Goal: Information Seeking & Learning: Understand process/instructions

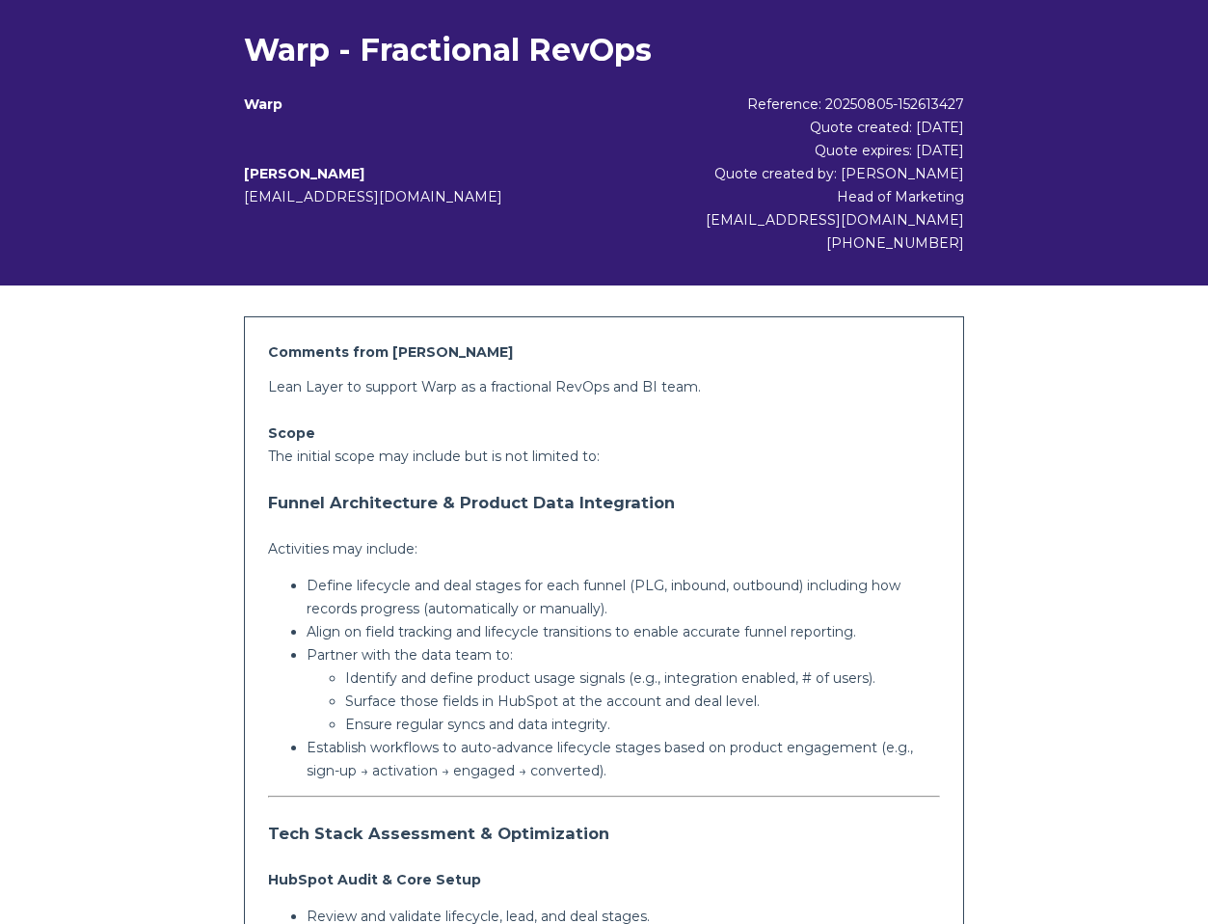
scroll to position [194, 0]
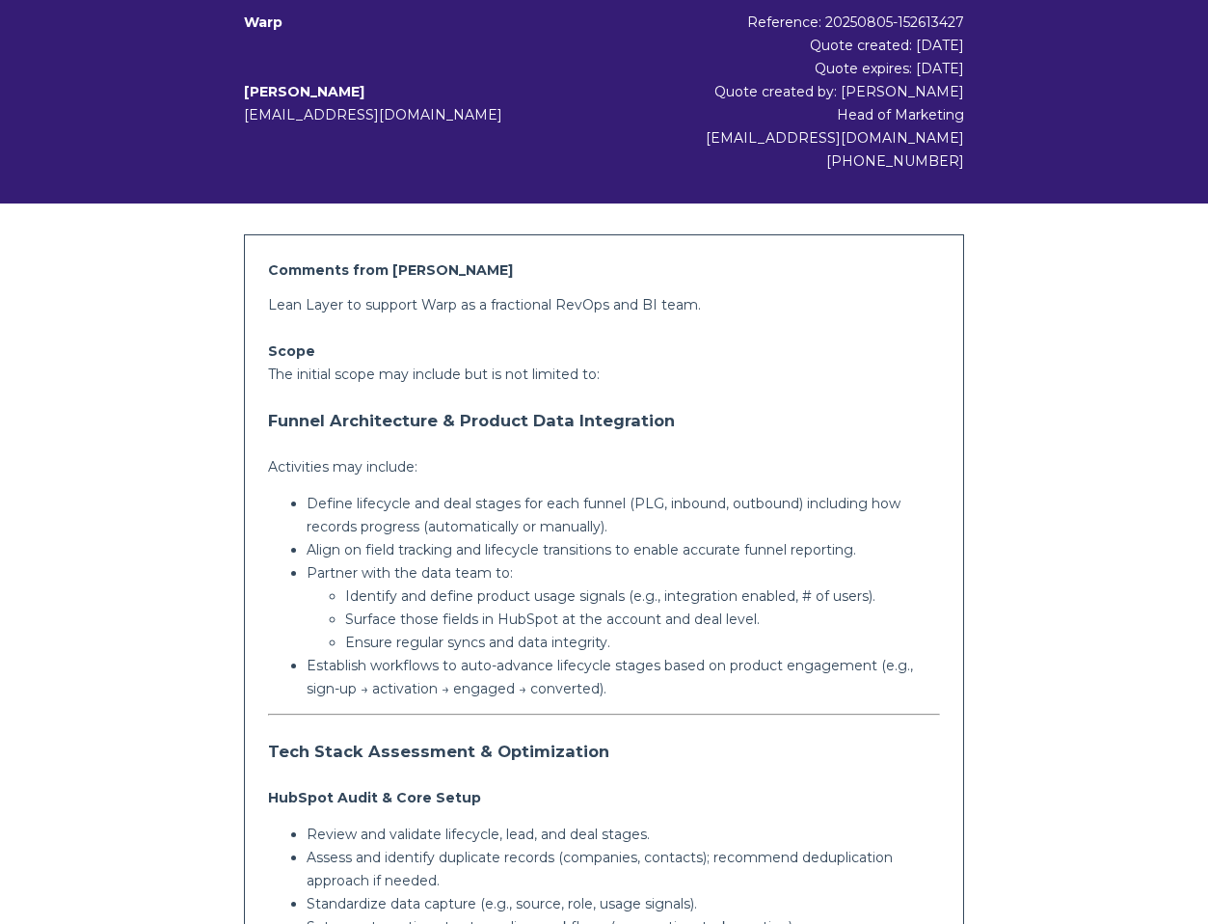
click at [627, 511] on p "Define lifecycle and deal stages for each funnel (PLG, inbound, outbound) inclu…" at bounding box center [624, 515] width 634 height 46
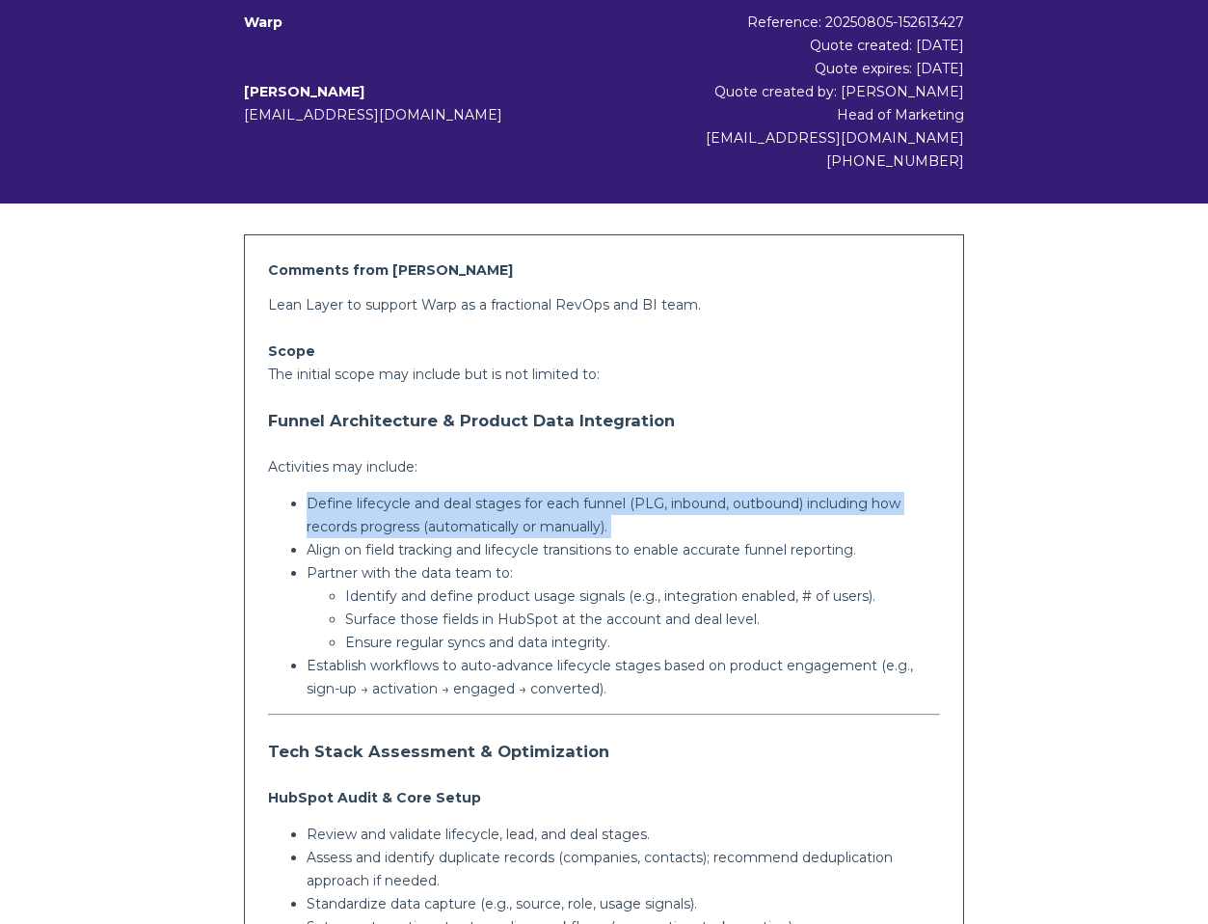
click at [627, 511] on p "Define lifecycle and deal stages for each funnel (PLG, inbound, outbound) inclu…" at bounding box center [624, 515] width 634 height 46
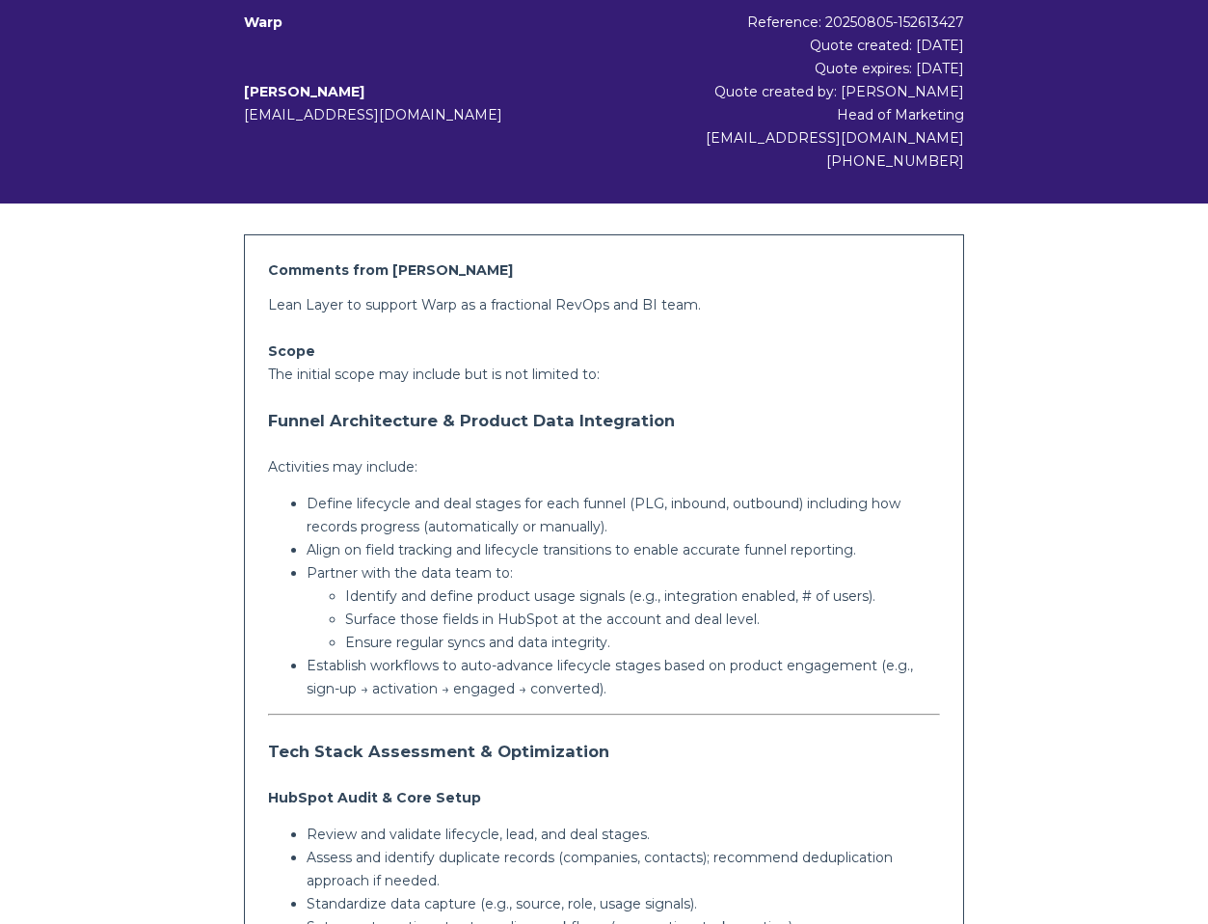
click at [510, 549] on p "Align on field tracking and lifecycle transitions to enable accurate funnel rep…" at bounding box center [624, 549] width 634 height 23
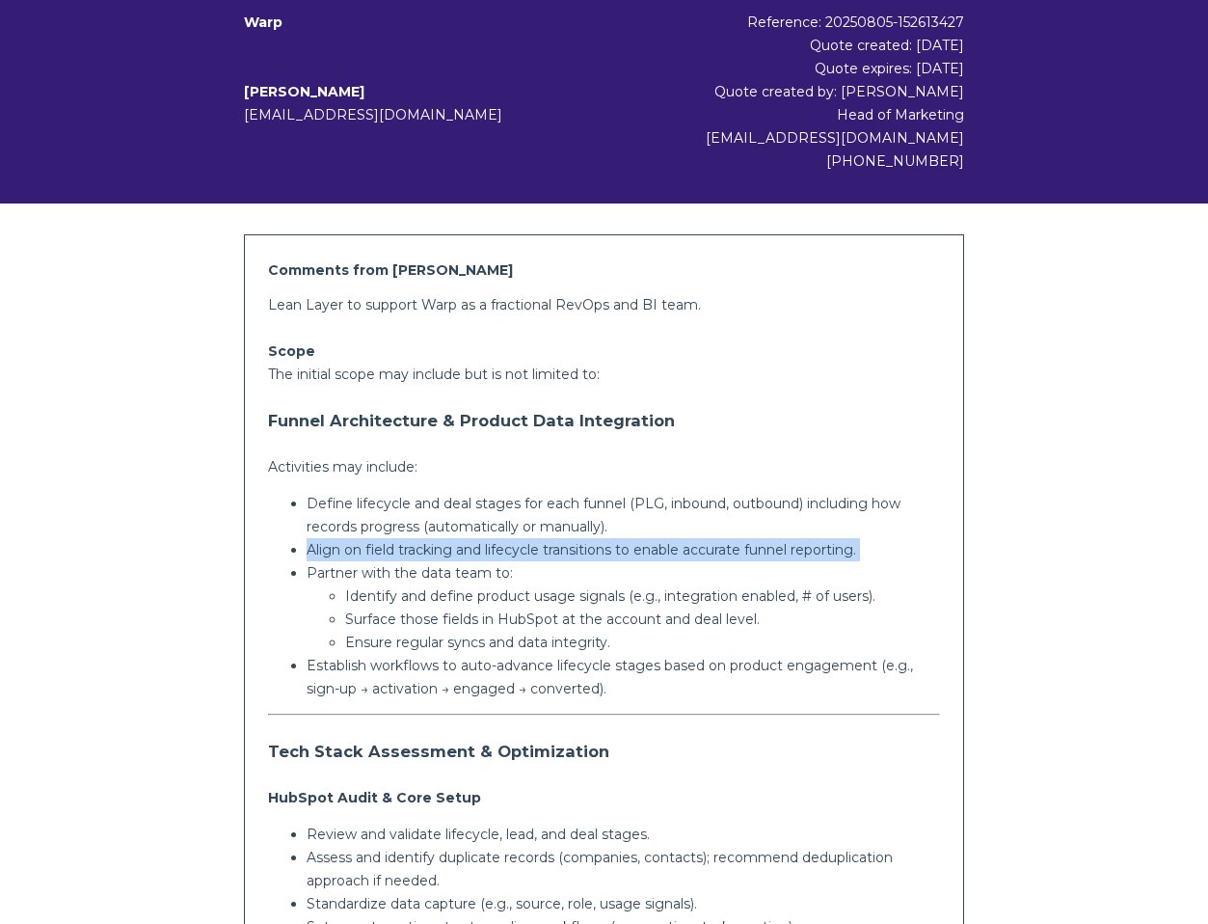
click at [510, 549] on p "Align on field tracking and lifecycle transitions to enable accurate funnel rep…" at bounding box center [624, 549] width 634 height 23
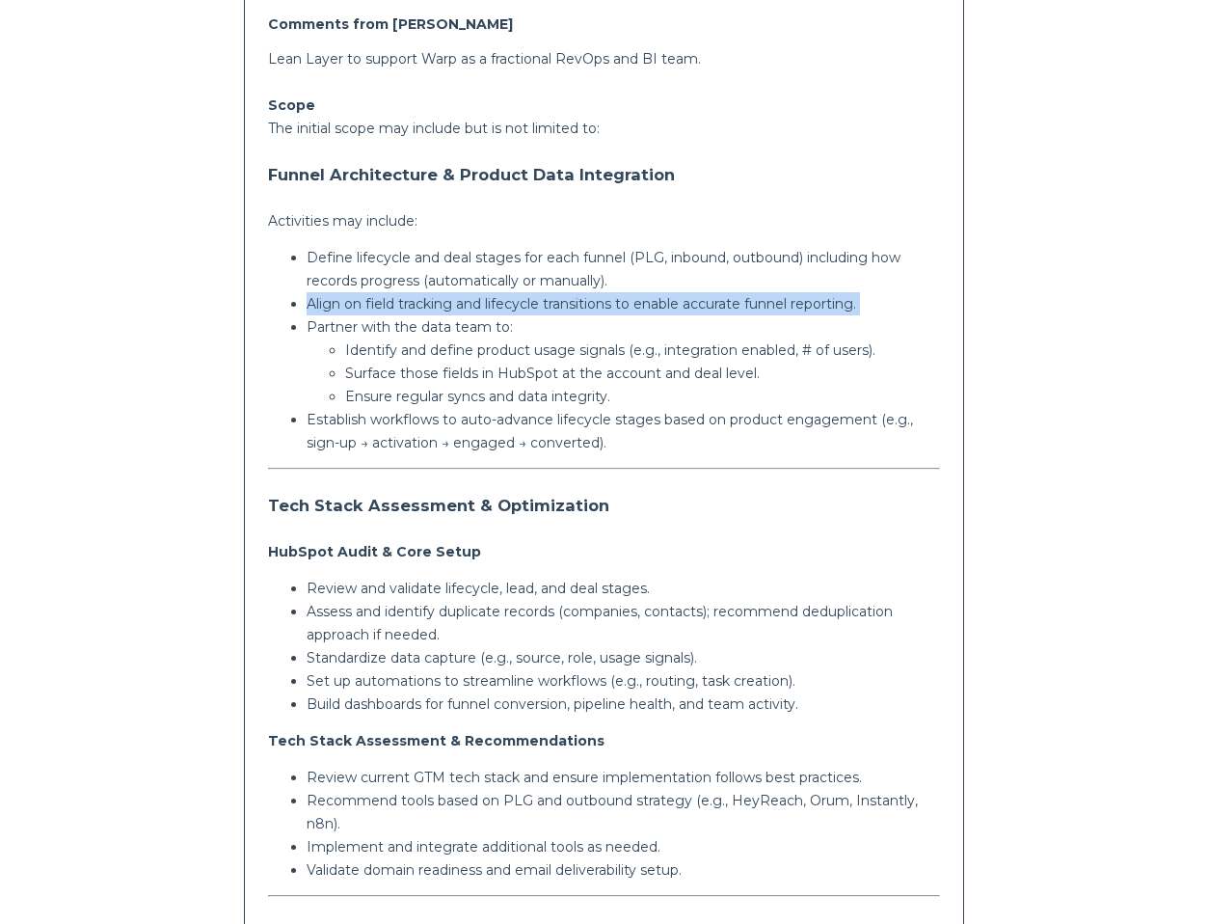
scroll to position [476, 0]
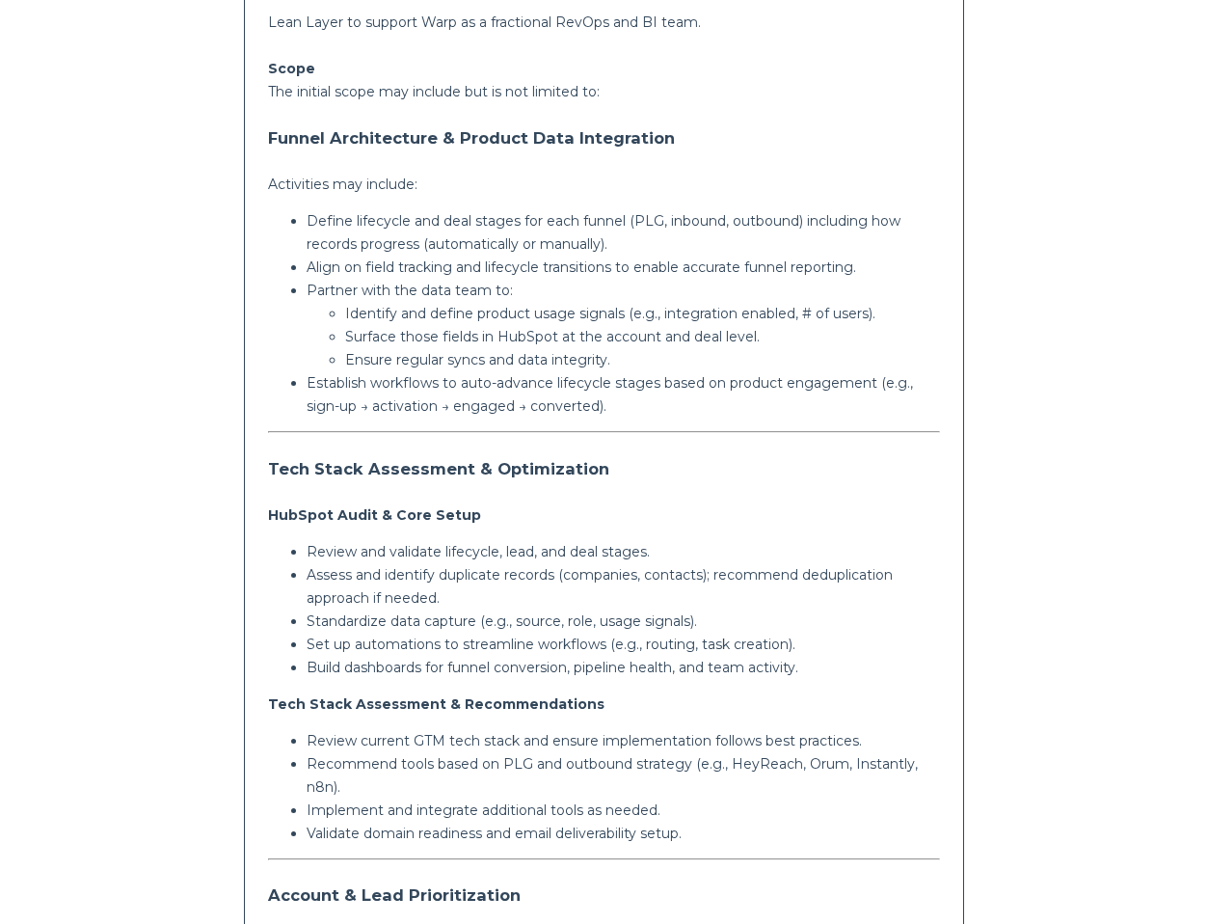
click at [400, 296] on p "Partner with the data team to:" at bounding box center [624, 290] width 634 height 23
click at [406, 305] on p "Identify and define product usage signals (e.g., integration enabled, # of user…" at bounding box center [642, 313] width 595 height 23
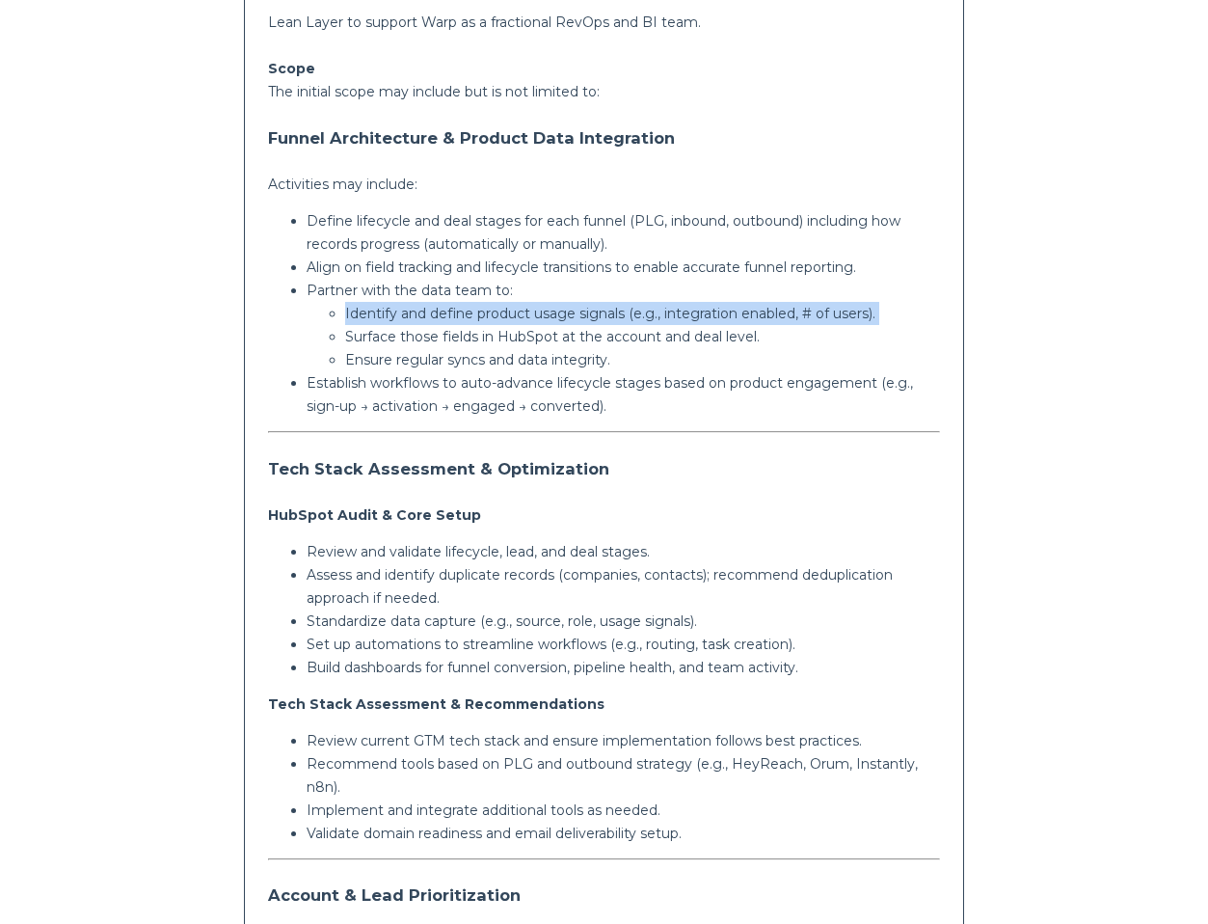
click at [406, 305] on p "Identify and define product usage signals (e.g., integration enabled, # of user…" at bounding box center [642, 313] width 595 height 23
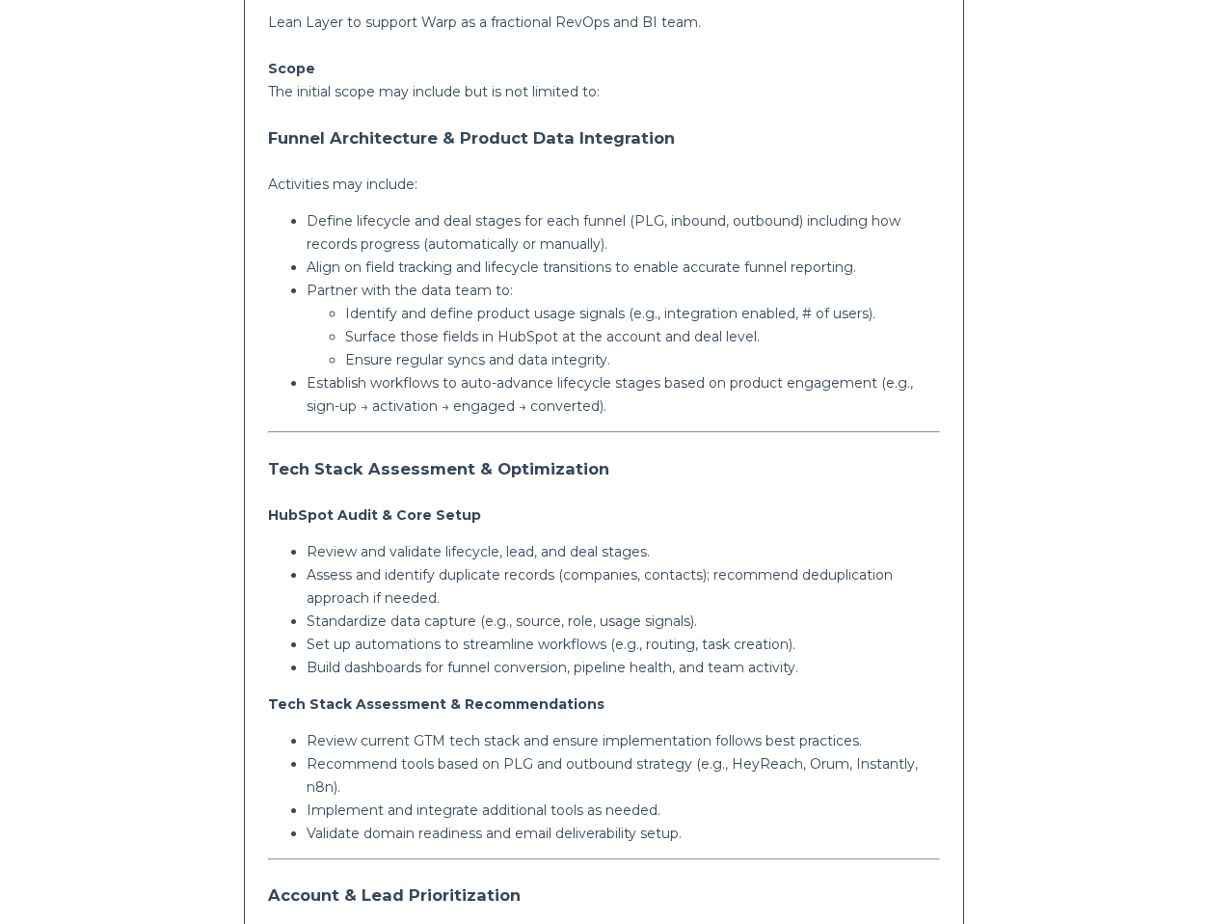
click at [398, 335] on p "Surface those fields in HubSpot at the account and deal level." at bounding box center [642, 336] width 595 height 23
drag, startPoint x: 384, startPoint y: 396, endPoint x: 385, endPoint y: 385, distance: 11.6
click at [384, 396] on p "Establish workflows to auto-advance lifecycle stages based on product engagemen…" at bounding box center [624, 394] width 634 height 46
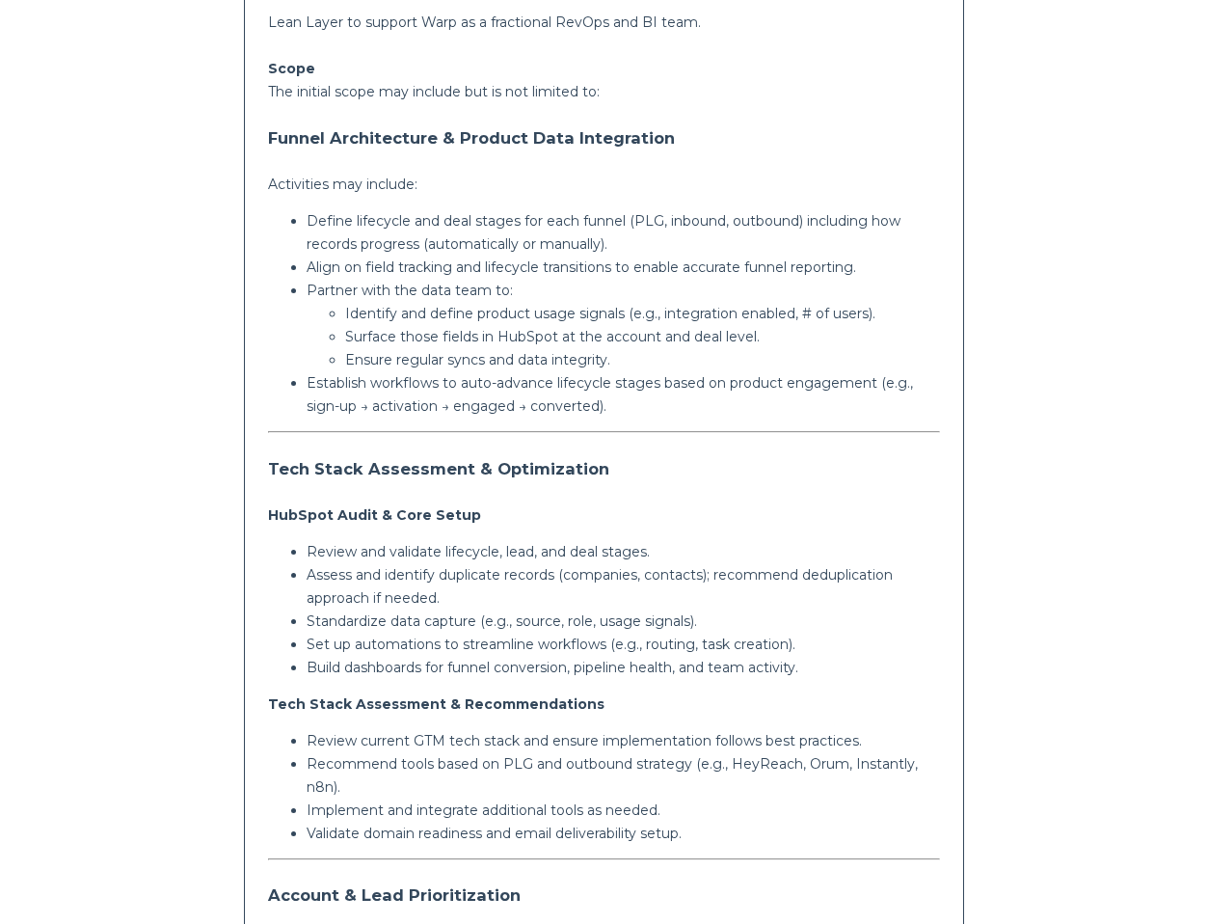
click at [393, 358] on p "Ensure regular syncs and data integrity." at bounding box center [642, 359] width 595 height 23
click at [391, 380] on p "Establish workflows to auto-advance lifecycle stages based on product engagemen…" at bounding box center [624, 394] width 634 height 46
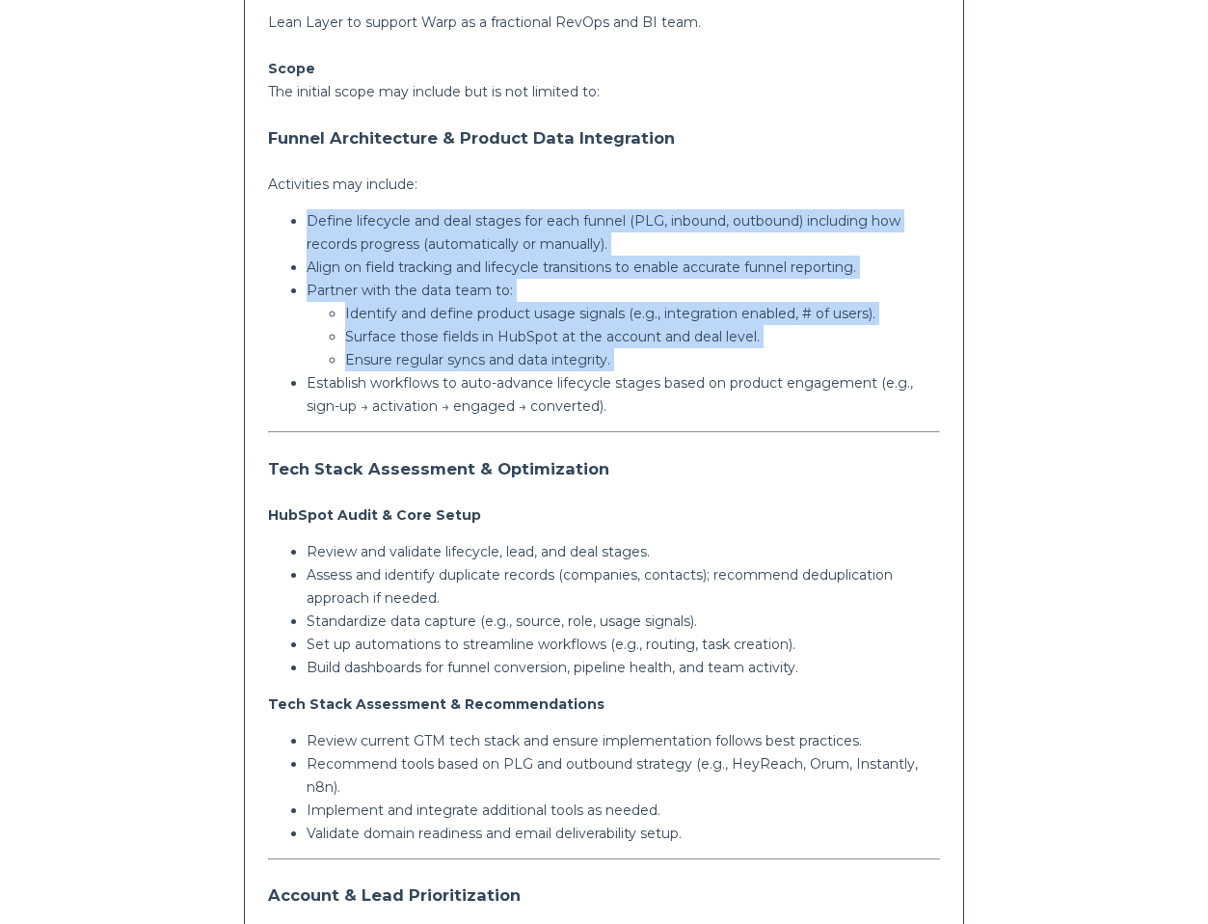
click at [391, 380] on p "Establish workflows to auto-advance lifecycle stages based on product engagemen…" at bounding box center [624, 394] width 634 height 46
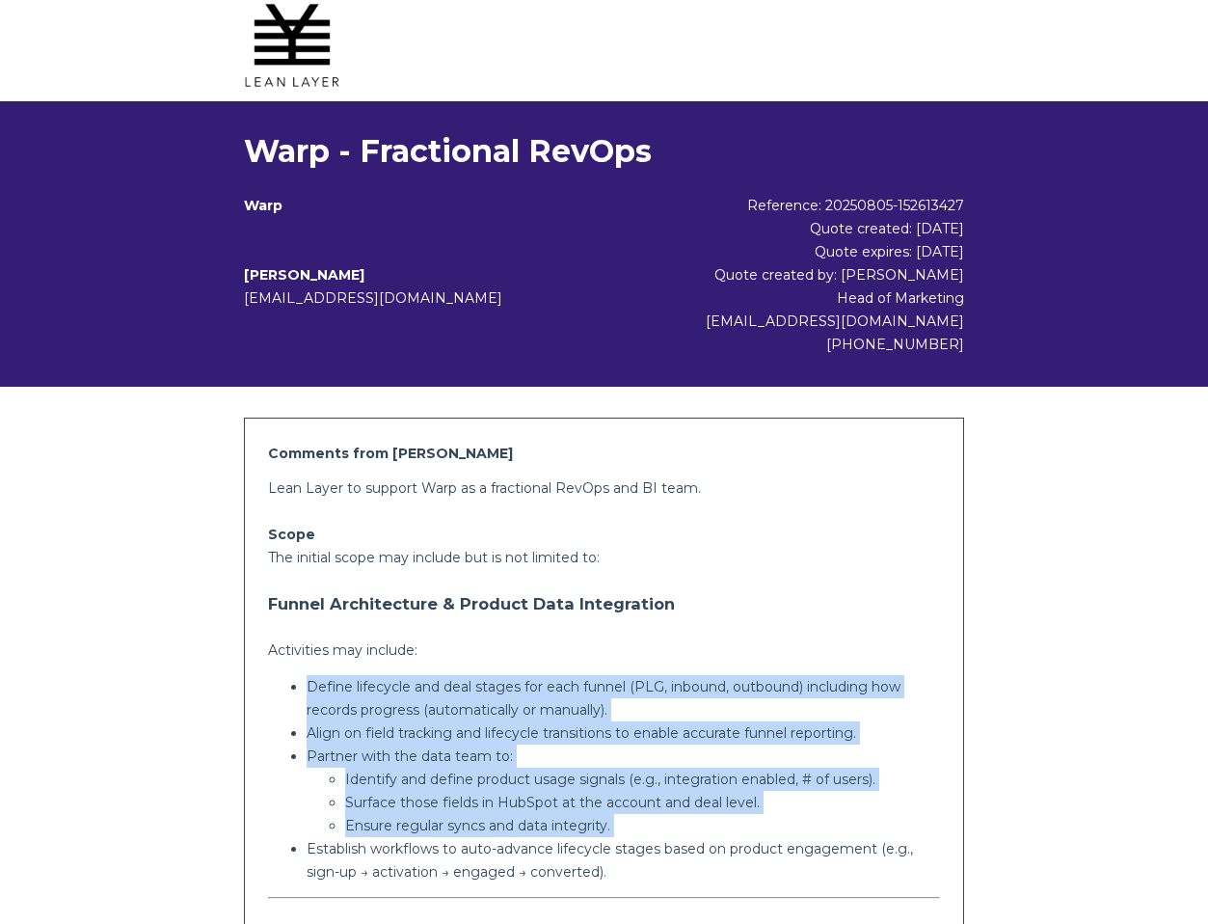
scroll to position [298, 0]
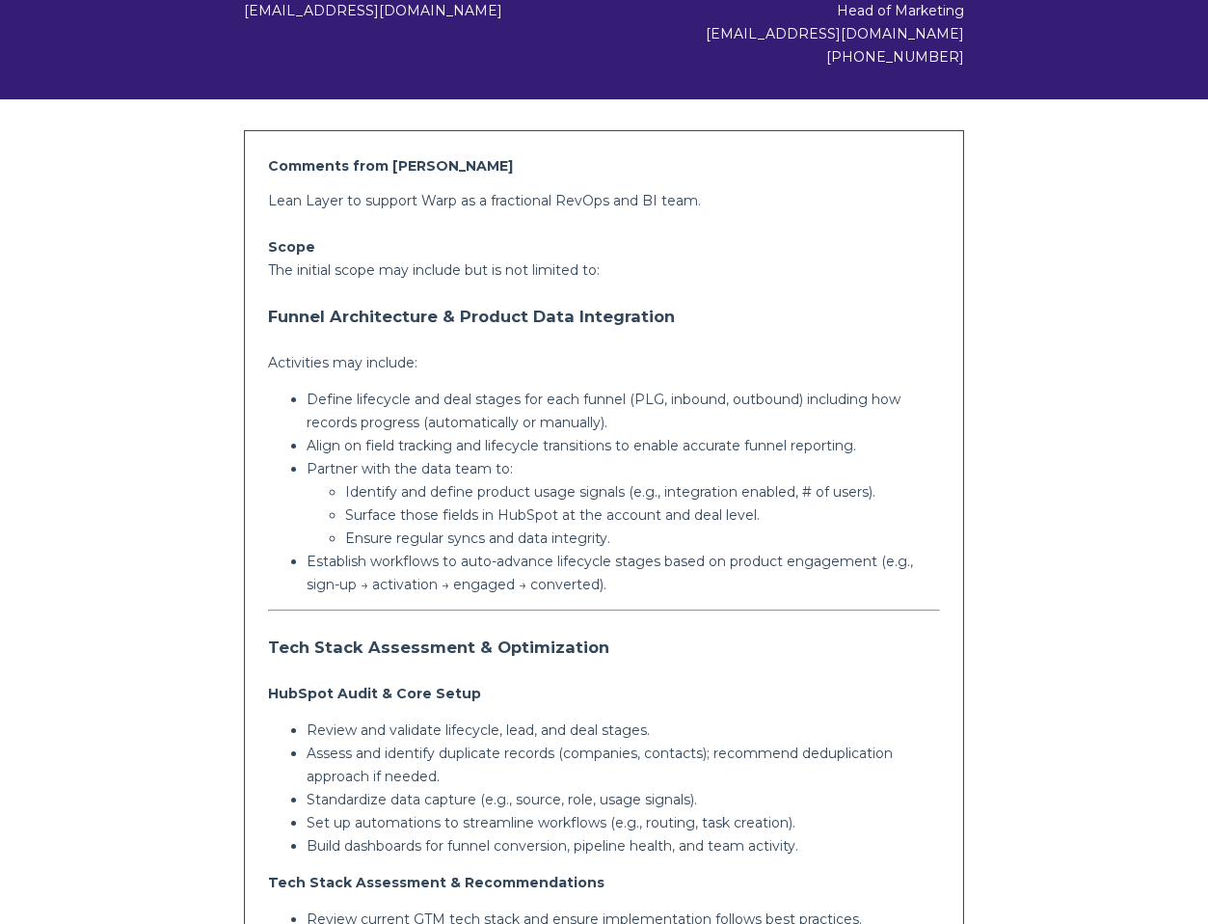
click at [410, 326] on h3 "Funnel Architecture & Product Data Integration" at bounding box center [604, 316] width 672 height 39
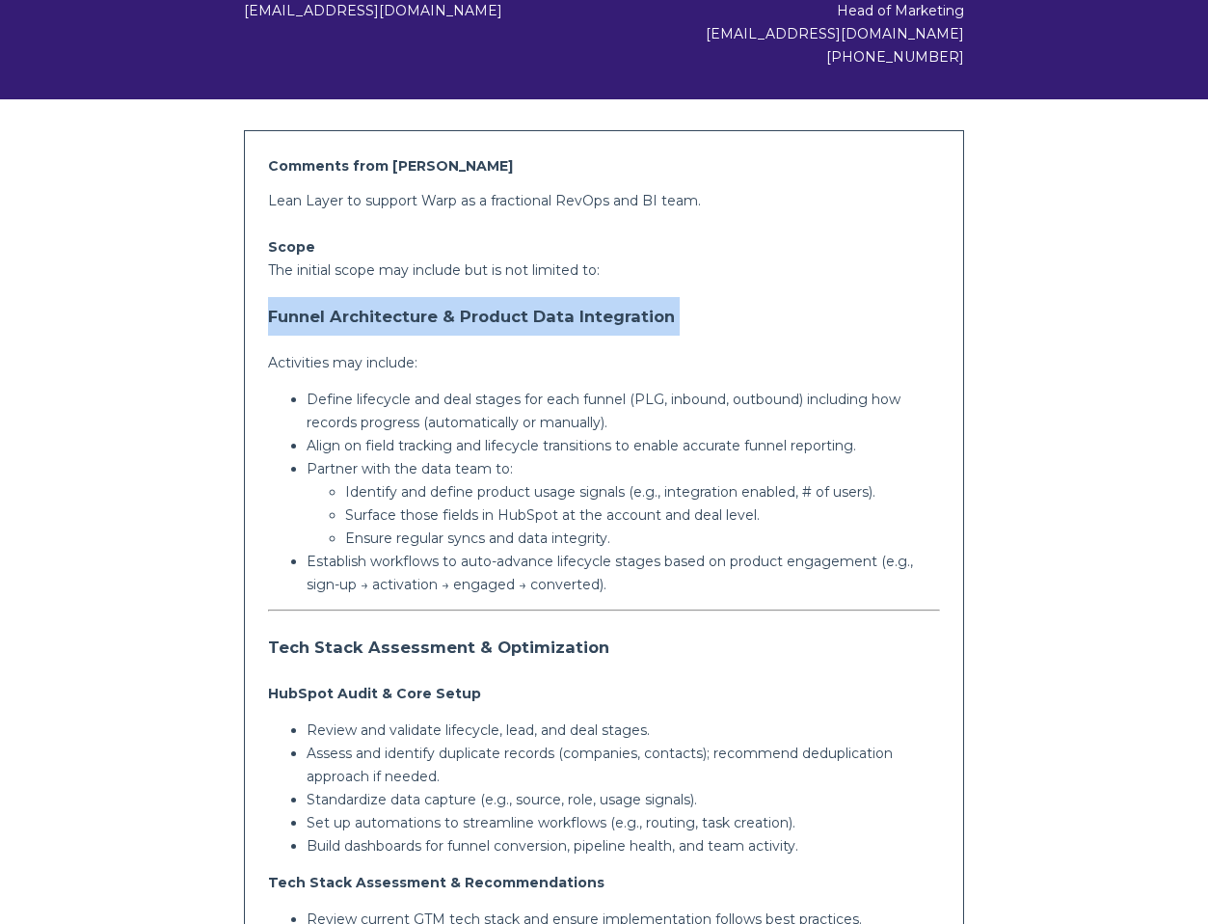
click at [410, 326] on h3 "Funnel Architecture & Product Data Integration" at bounding box center [604, 316] width 672 height 39
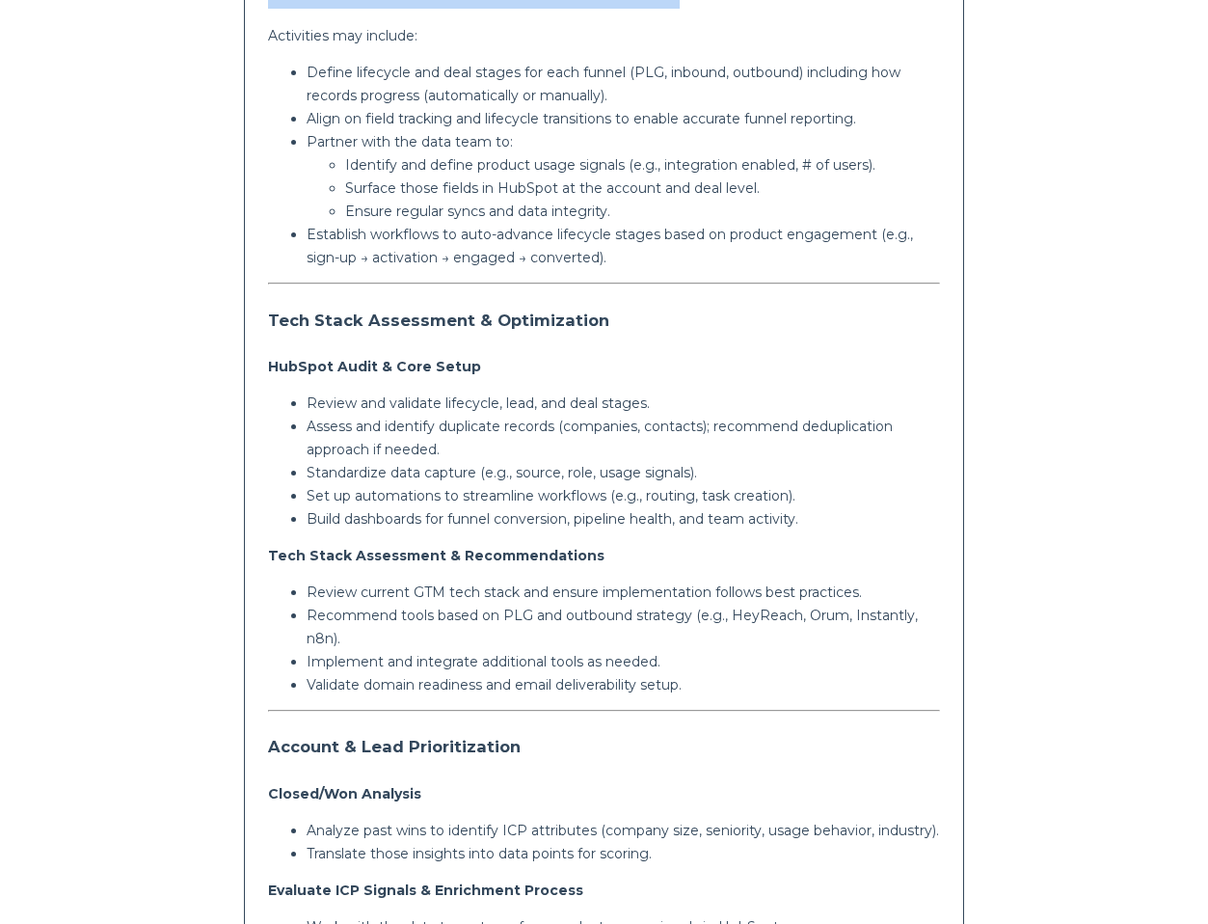
scroll to position [625, 0]
click at [366, 326] on h3 "Tech Stack Assessment & Optimization" at bounding box center [604, 320] width 672 height 39
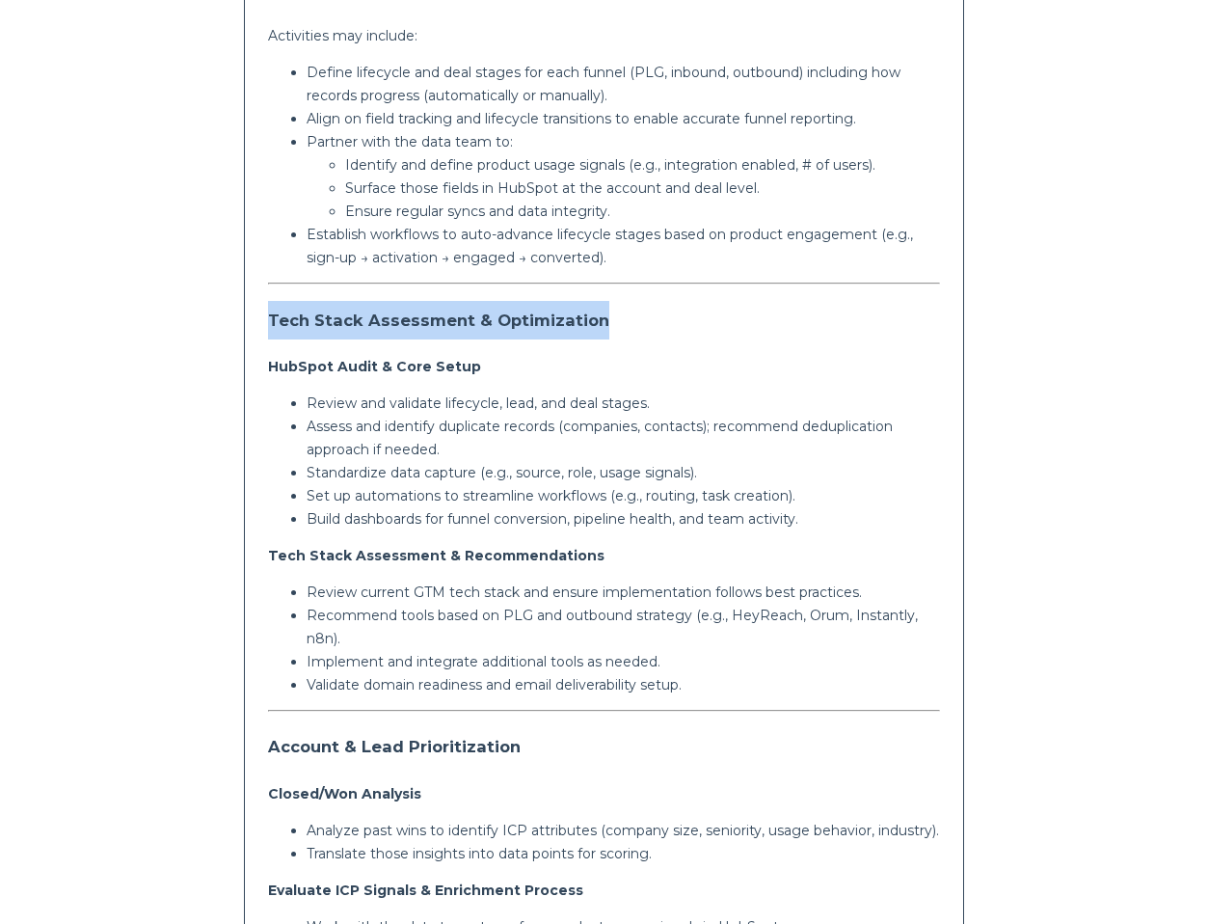
click at [366, 326] on h3 "Tech Stack Assessment & Optimization" at bounding box center [604, 320] width 672 height 39
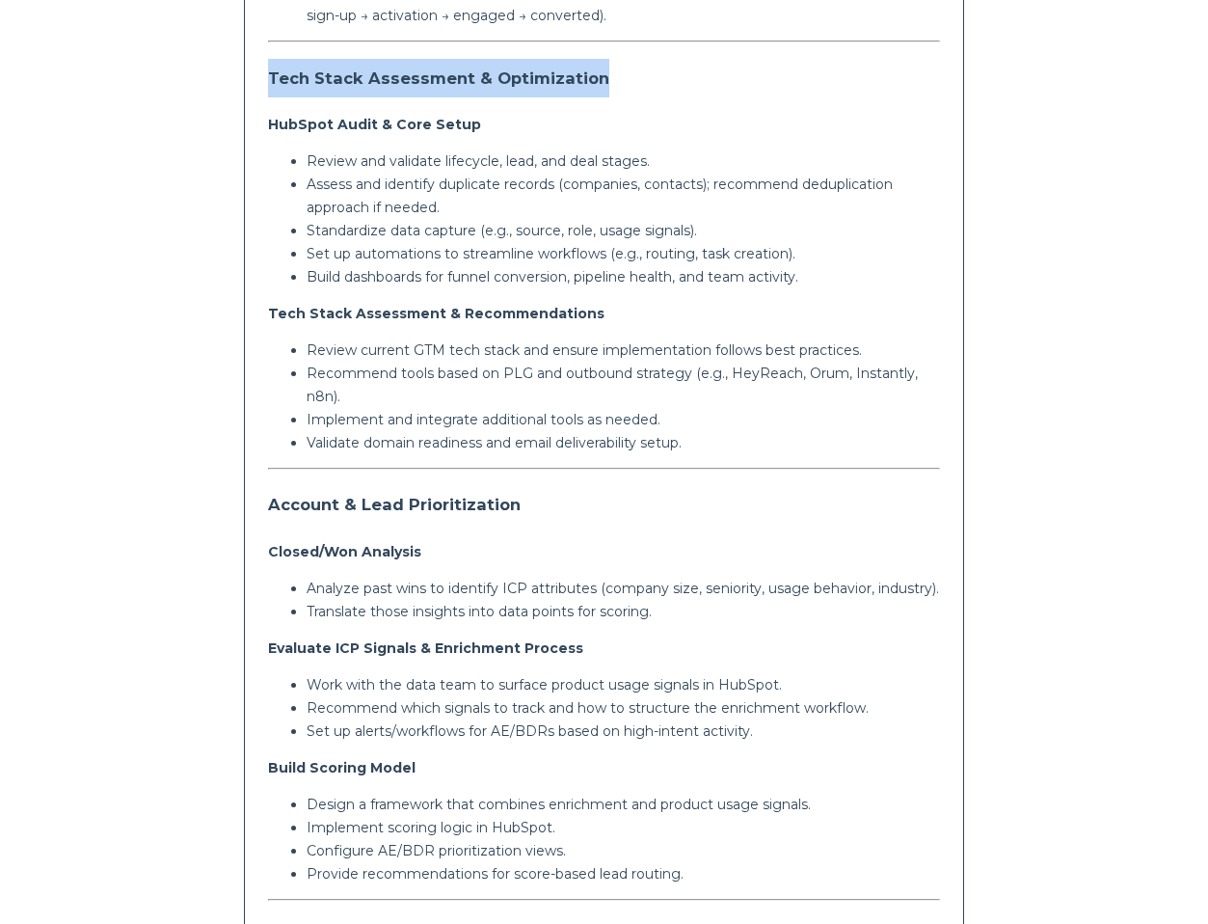
scroll to position [897, 0]
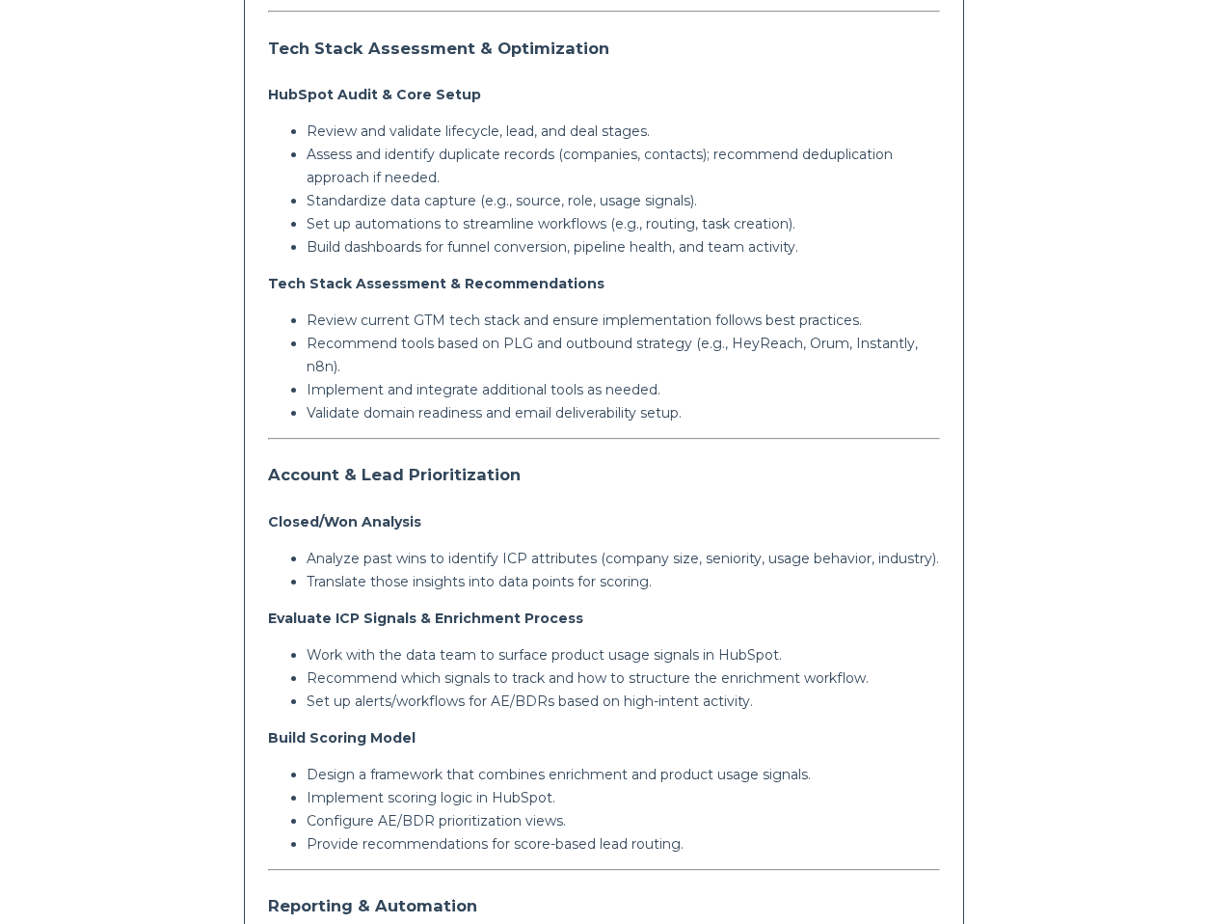
click at [312, 483] on h3 "Account & Lead Prioritization" at bounding box center [604, 474] width 672 height 39
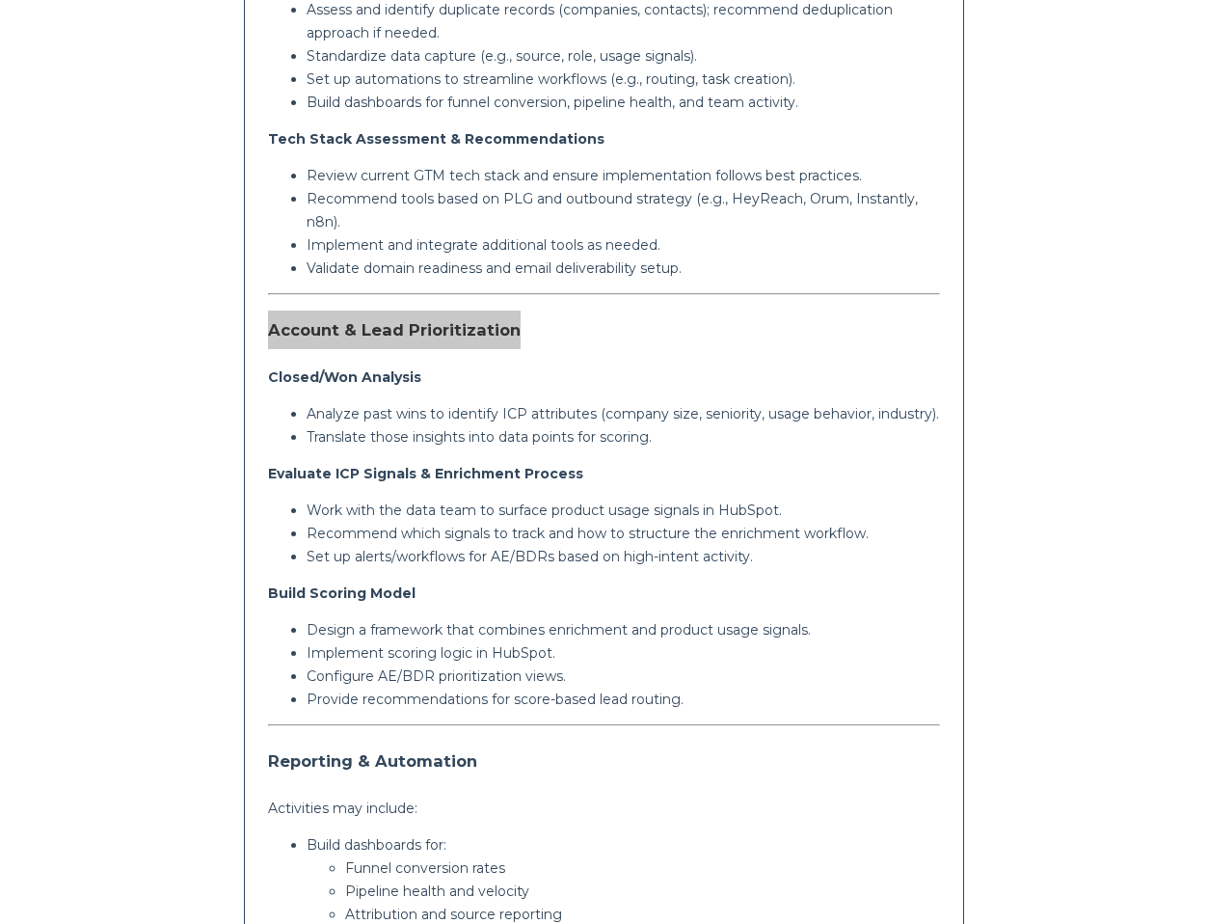
scroll to position [721, 0]
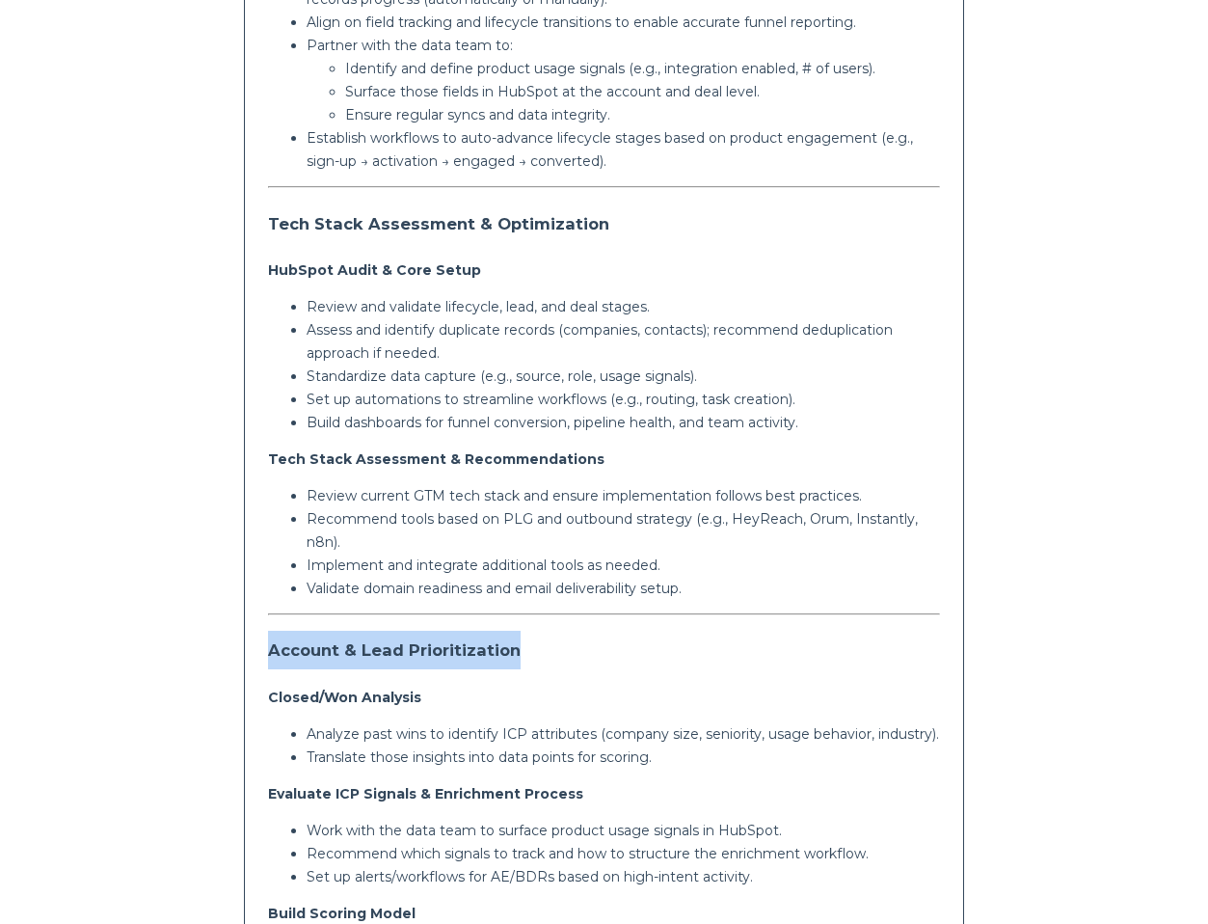
click at [331, 230] on h3 "Tech Stack Assessment & Optimization" at bounding box center [604, 223] width 672 height 39
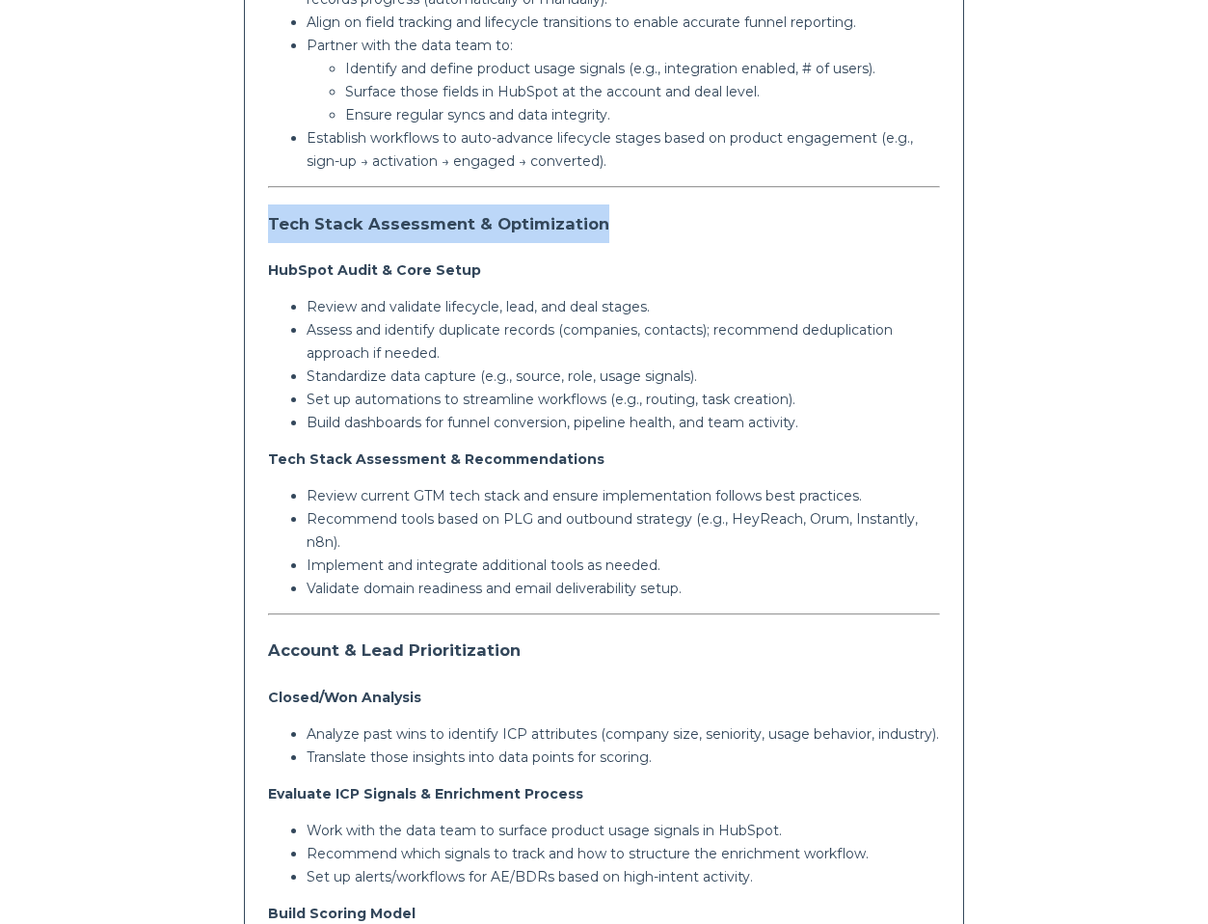
click at [331, 230] on h3 "Tech Stack Assessment & Optimization" at bounding box center [604, 223] width 672 height 39
